Goal: Task Accomplishment & Management: Manage account settings

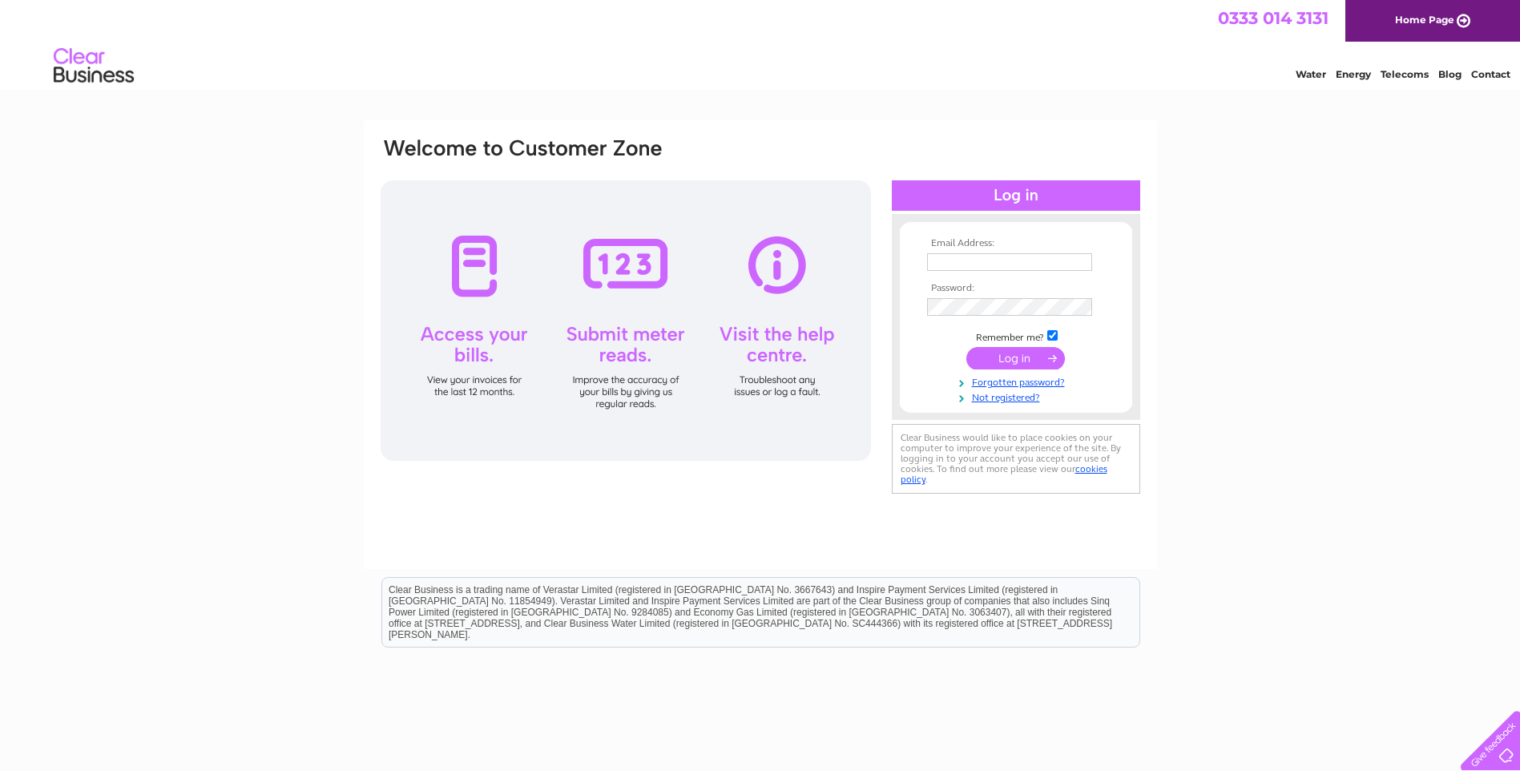
type input "ypikey@btinternet.com"
click at [1006, 353] on input "submit" at bounding box center [1015, 358] width 99 height 22
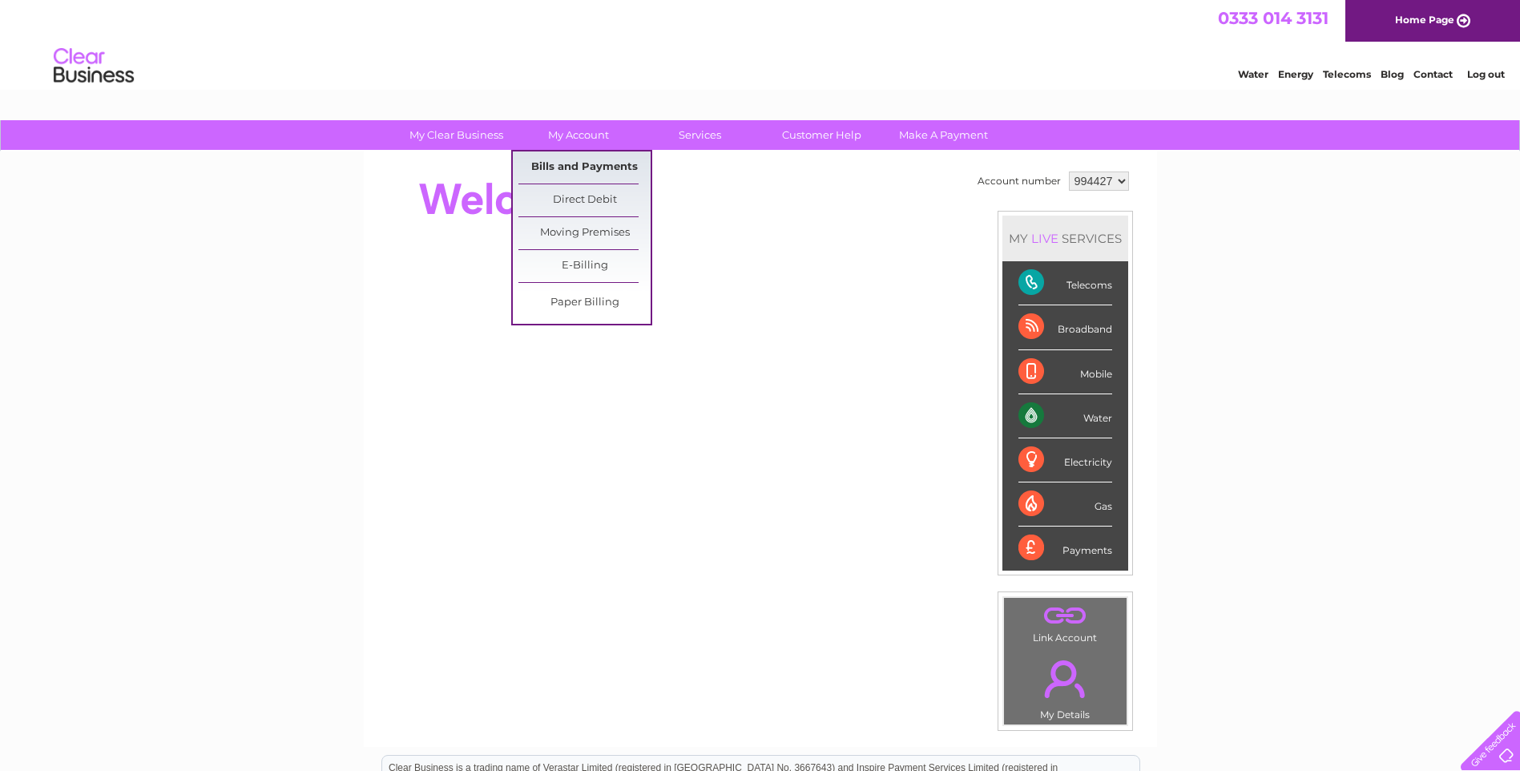
click at [555, 168] on link "Bills and Payments" at bounding box center [584, 167] width 132 height 32
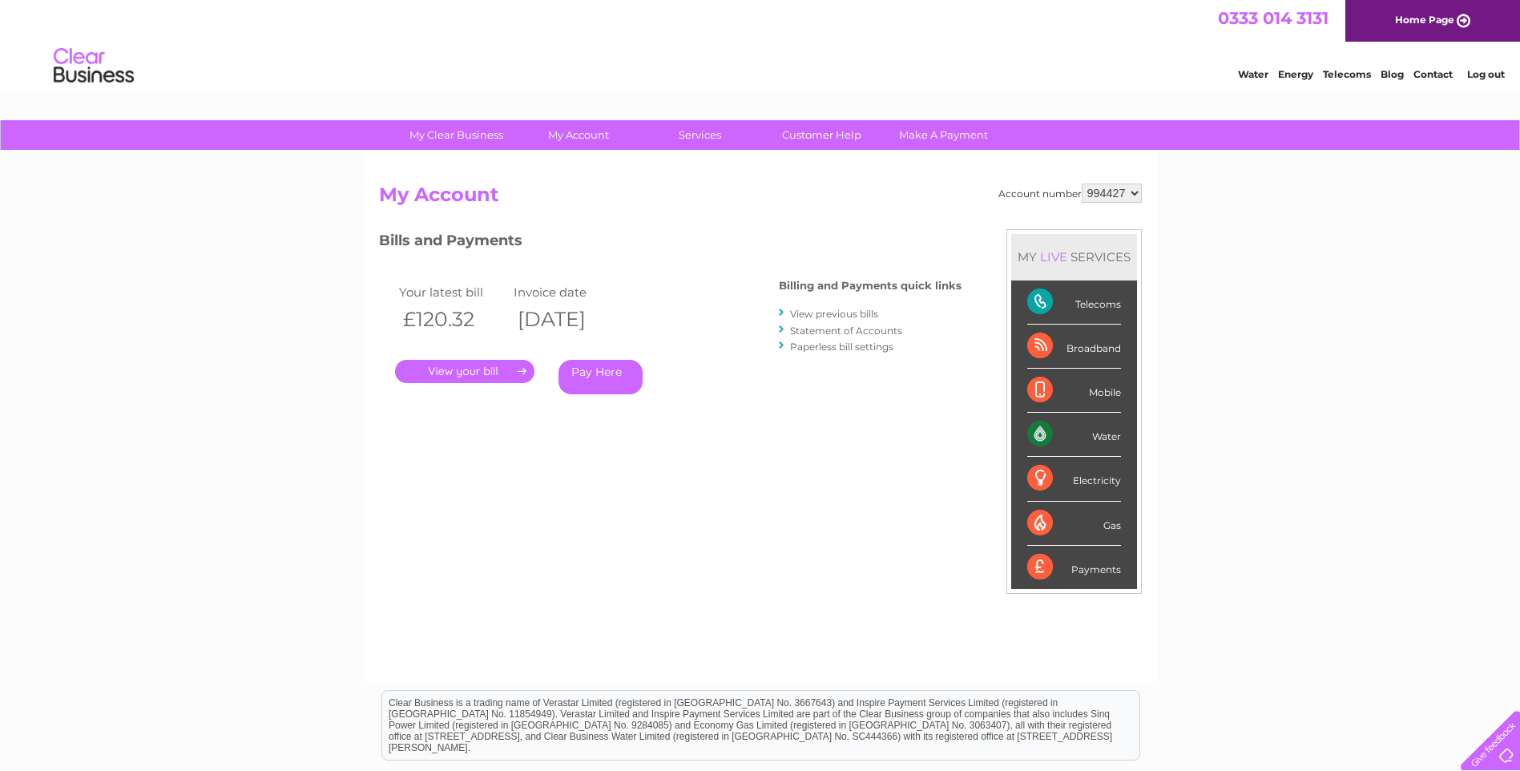
click at [455, 365] on link "." at bounding box center [464, 371] width 139 height 23
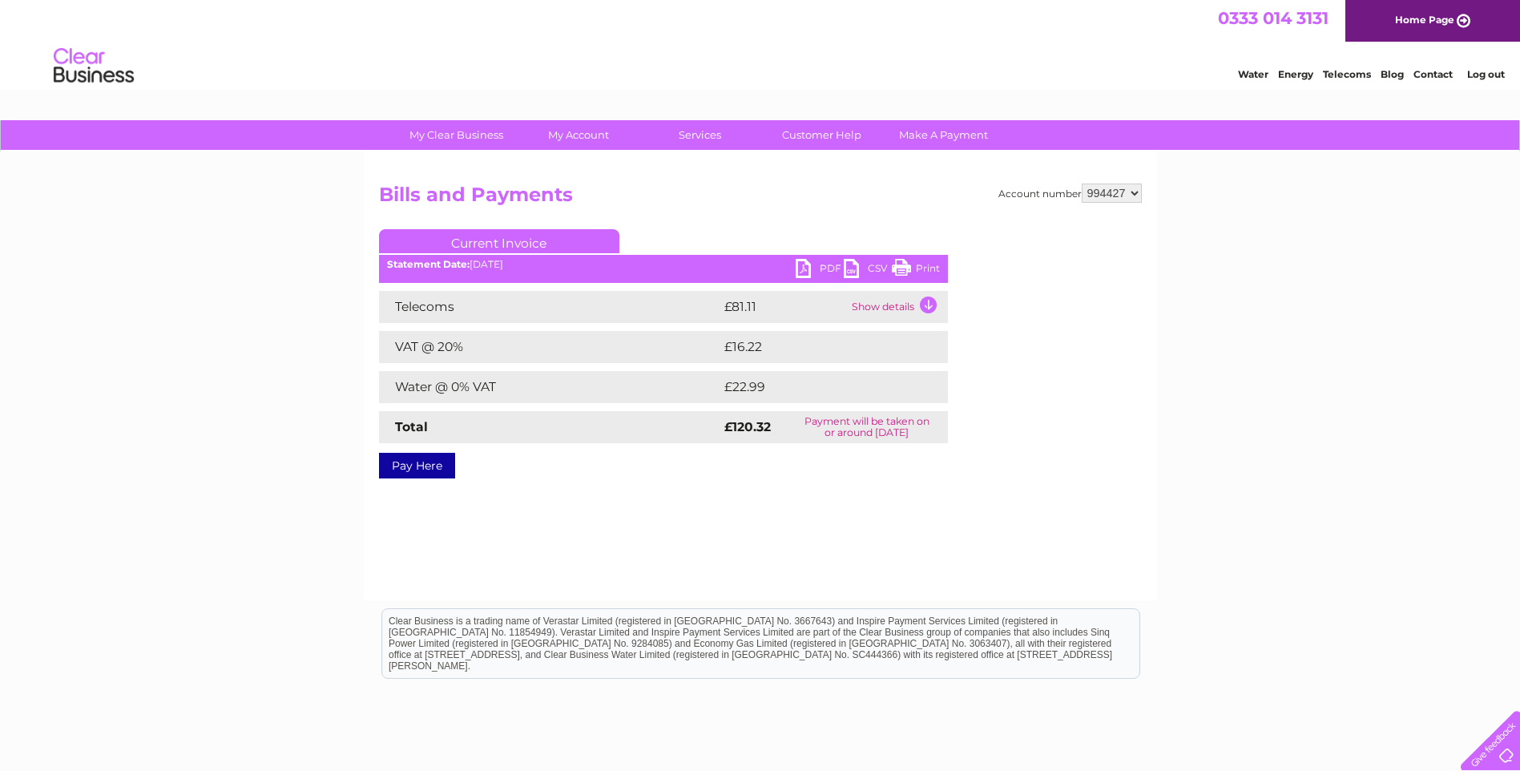
drag, startPoint x: 900, startPoint y: 270, endPoint x: 99, endPoint y: 78, distance: 824.1
click at [900, 270] on link "Print" at bounding box center [916, 270] width 48 height 23
